Goal: Information Seeking & Learning: Find specific fact

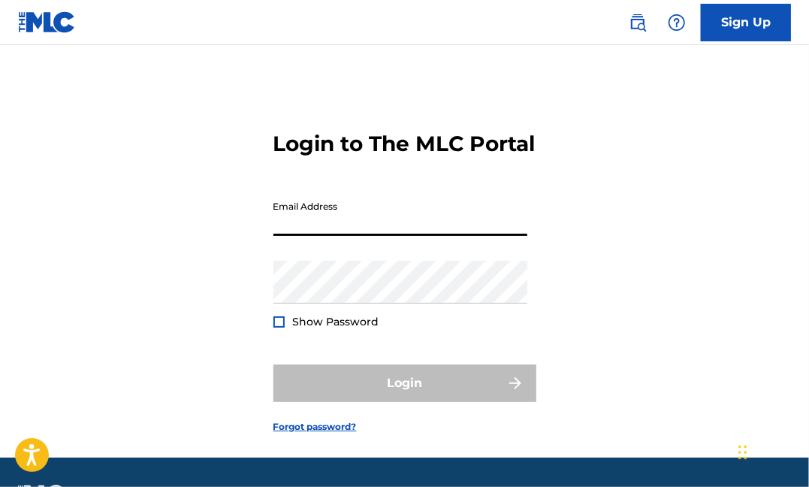
click at [355, 236] on input "Email Address" at bounding box center [401, 214] width 254 height 43
type input "[EMAIL_ADDRESS][DOMAIN_NAME]"
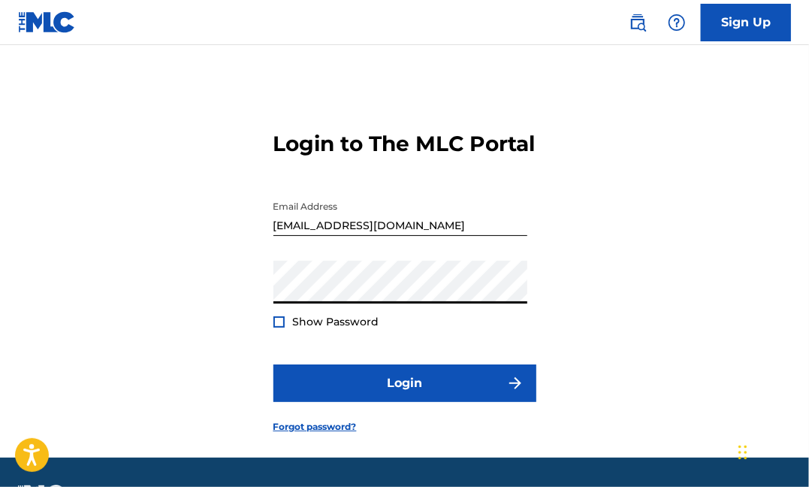
click at [274, 364] on button "Login" at bounding box center [405, 383] width 263 height 38
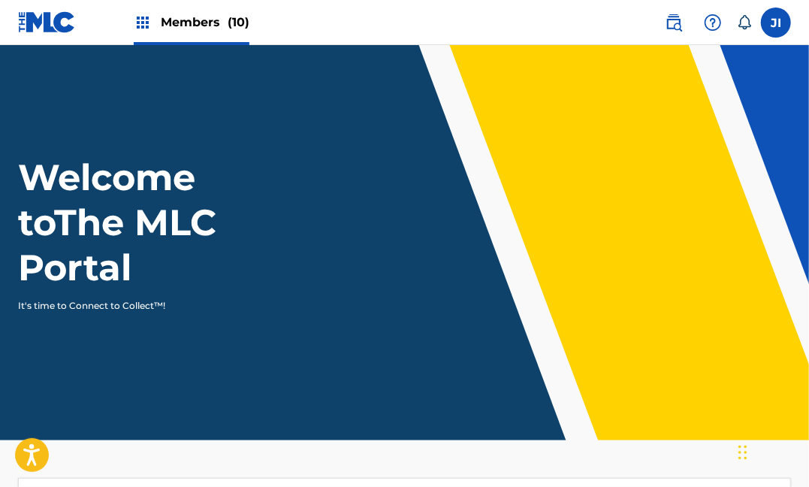
click at [222, 32] on div "Members (10)" at bounding box center [192, 22] width 116 height 44
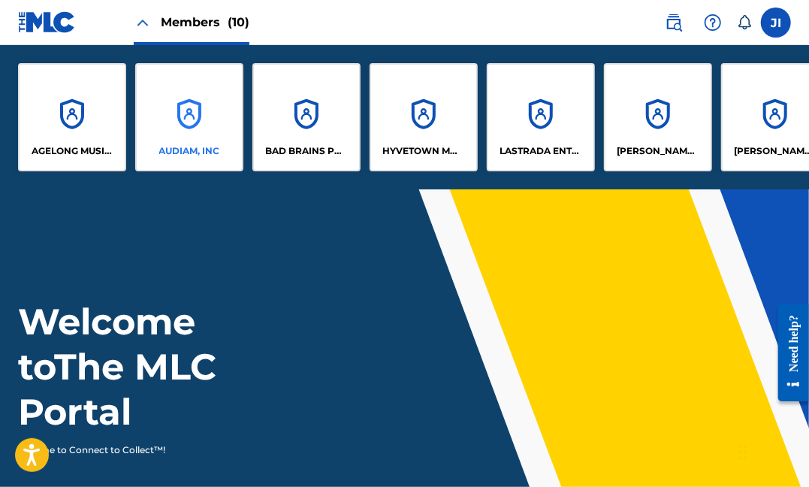
click at [192, 135] on div "AUDIAM, INC" at bounding box center [189, 117] width 108 height 108
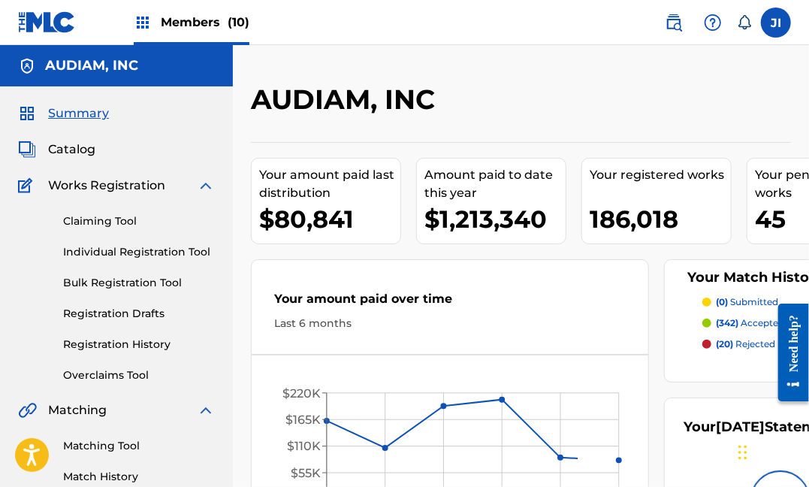
click at [104, 152] on div "Catalog" at bounding box center [116, 150] width 197 height 18
click at [84, 153] on span "Catalog" at bounding box center [71, 150] width 47 height 18
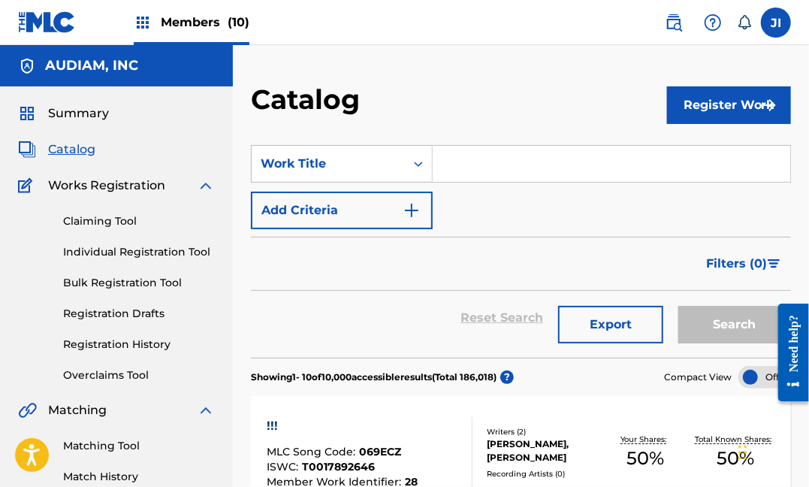
click at [479, 171] on input "Search Form" at bounding box center [612, 164] width 358 height 36
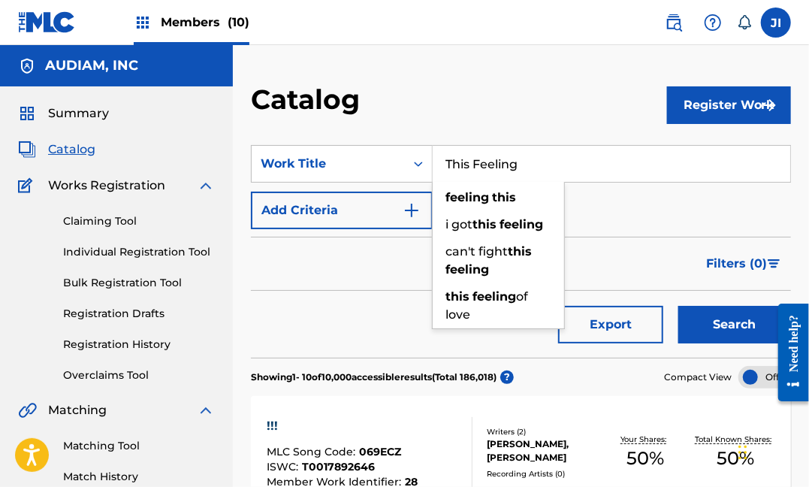
type input "This Feeling"
click at [679, 306] on button "Search" at bounding box center [735, 325] width 113 height 38
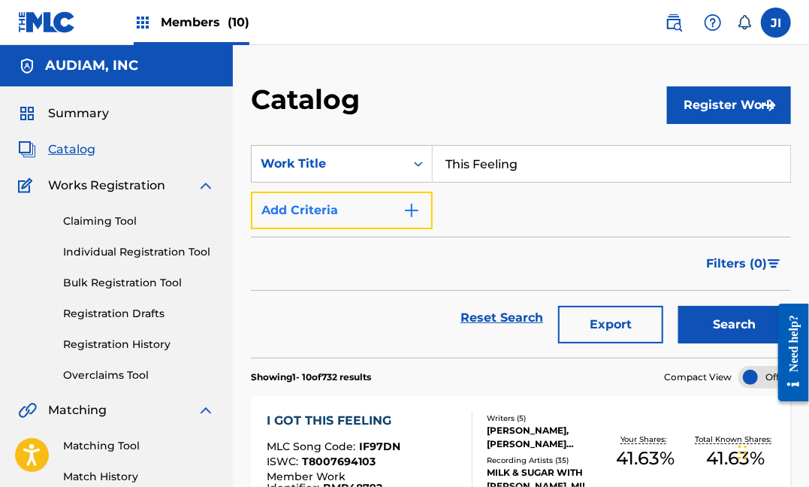
click at [393, 222] on button "Add Criteria" at bounding box center [342, 211] width 182 height 38
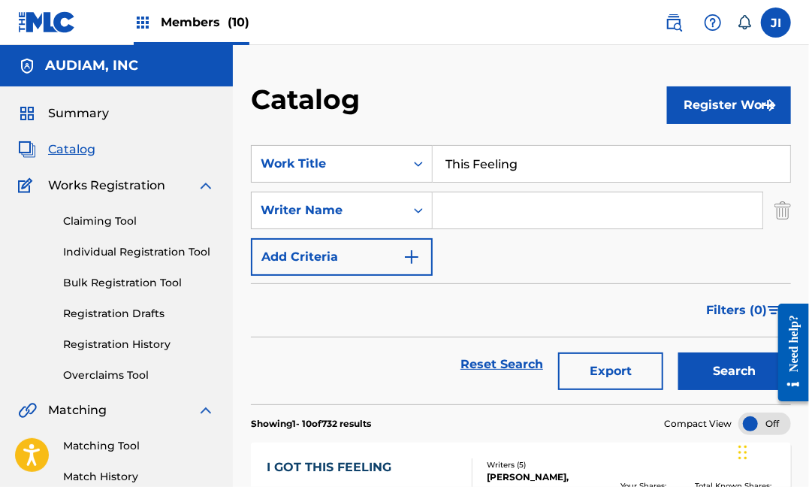
click at [491, 206] on input "Search Form" at bounding box center [598, 210] width 330 height 36
type input "basov"
click at [679, 352] on button "Search" at bounding box center [735, 371] width 113 height 38
